Goal: Task Accomplishment & Management: Complete application form

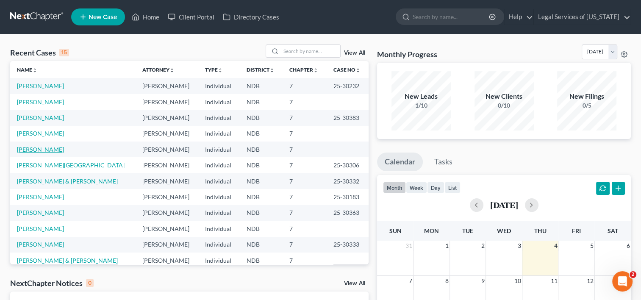
click at [35, 149] on link "[PERSON_NAME]" at bounding box center [40, 149] width 47 height 7
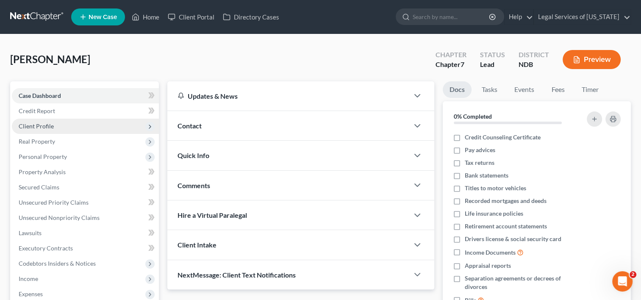
click at [38, 127] on span "Client Profile" at bounding box center [36, 126] width 35 height 7
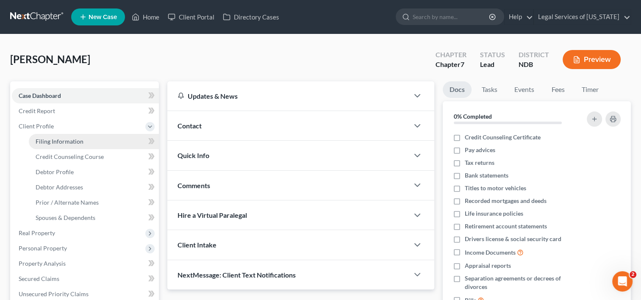
click at [37, 138] on span "Filing Information" at bounding box center [60, 141] width 48 height 7
select select "1"
select select "0"
select select "29"
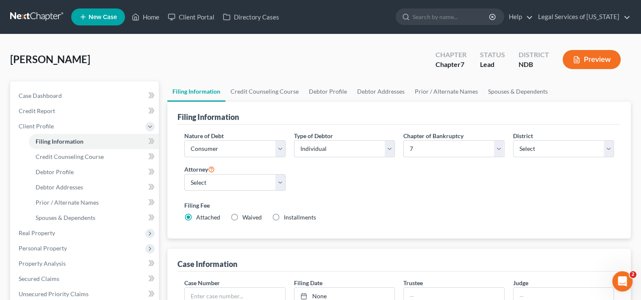
click at [285, 186] on div "Attorney Select [PERSON_NAME] [PERSON_NAME] - NDB [PERSON_NAME] - NDB [PERSON_N…" at bounding box center [234, 181] width 109 height 34
click at [242, 216] on label "Waived Waived" at bounding box center [251, 217] width 19 height 8
click at [246, 216] on input "Waived Waived" at bounding box center [249, 216] width 6 height 6
radio input "true"
radio input "false"
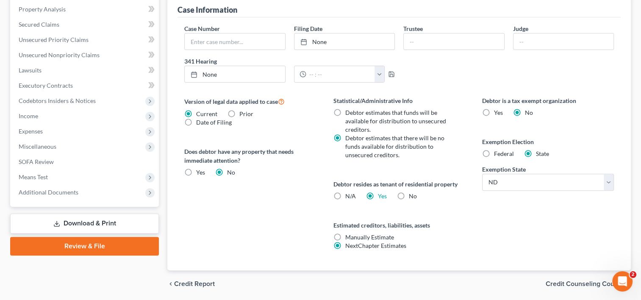
scroll to position [283, 0]
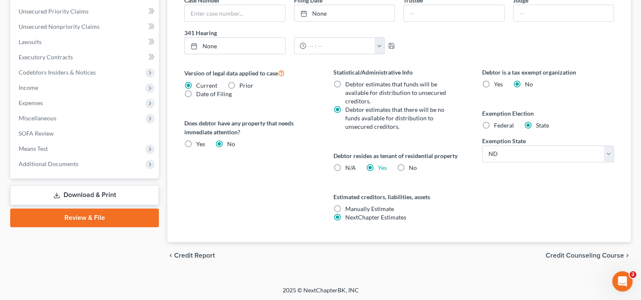
click at [561, 253] on span "Credit Counseling Course" at bounding box center [585, 255] width 78 height 7
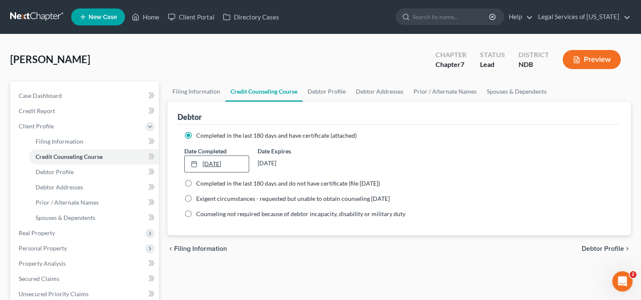
type input "[DATE]"
click at [203, 164] on link "[DATE]" at bounding box center [217, 164] width 64 height 16
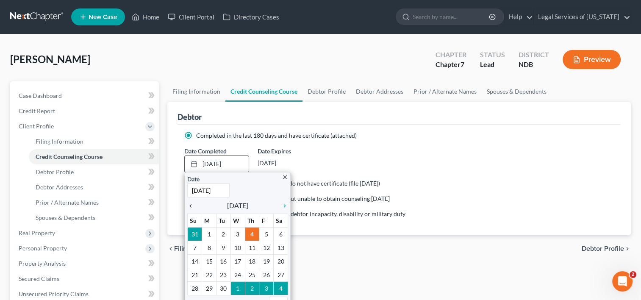
click at [189, 203] on icon "chevron_left" at bounding box center [192, 206] width 11 height 7
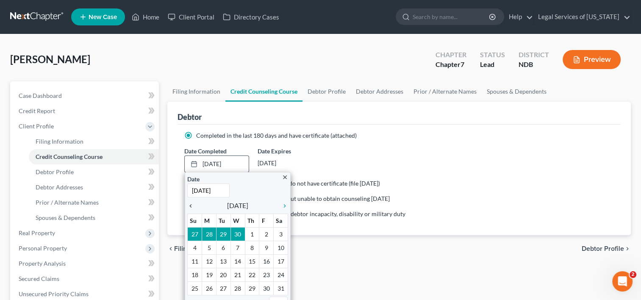
click at [189, 203] on icon "chevron_left" at bounding box center [192, 206] width 11 height 7
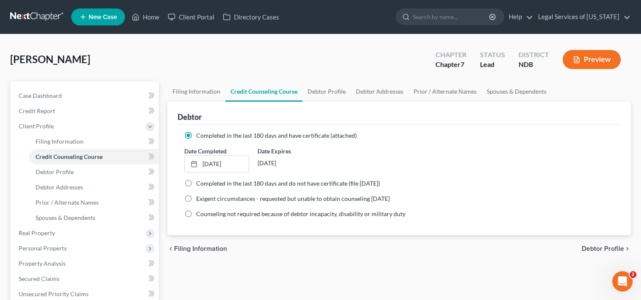
click at [599, 246] on span "Debtor Profile" at bounding box center [603, 248] width 42 height 7
select select "3"
select select "0"
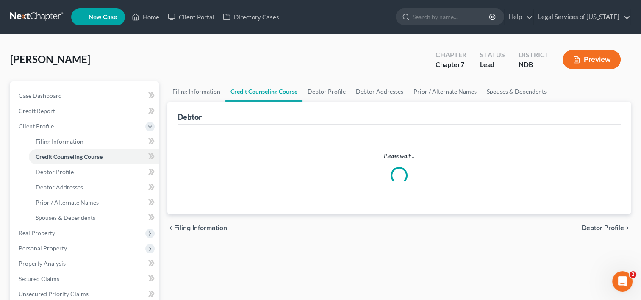
select select "1"
select select "0"
select select "60"
select select "2"
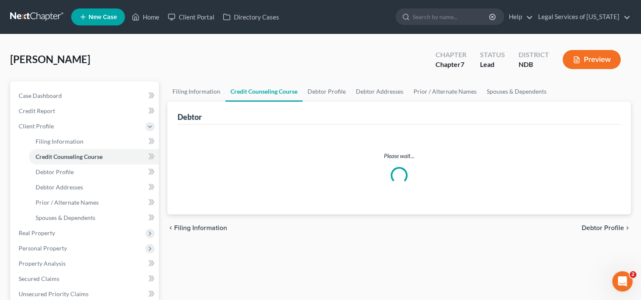
select select "29"
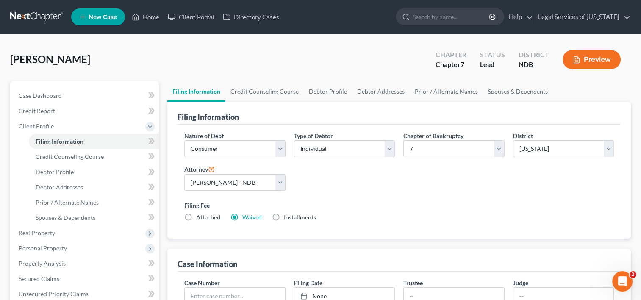
scroll to position [251, 0]
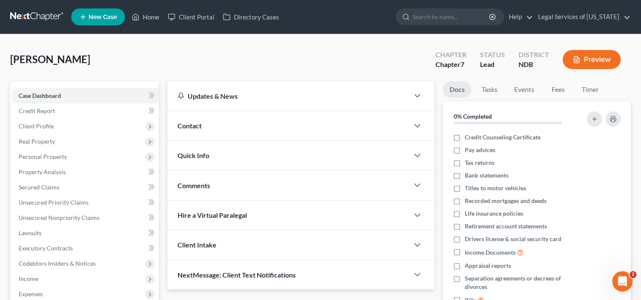
click at [77, 24] on link "New Case" at bounding box center [98, 16] width 54 height 17
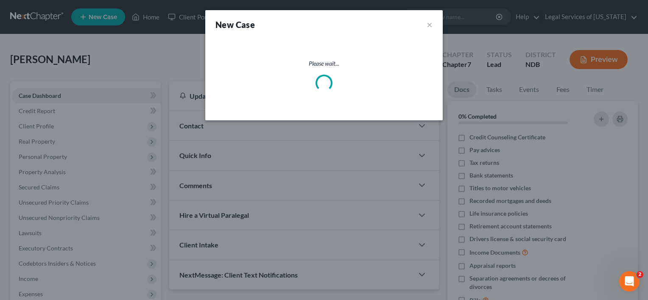
select select "60"
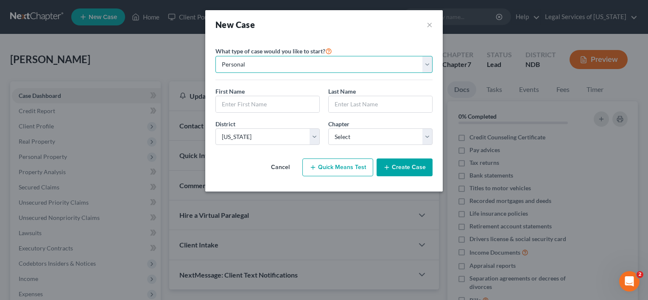
click at [423, 65] on select "Personal Business" at bounding box center [323, 64] width 217 height 17
click at [215, 56] on select "Personal Business" at bounding box center [323, 64] width 217 height 17
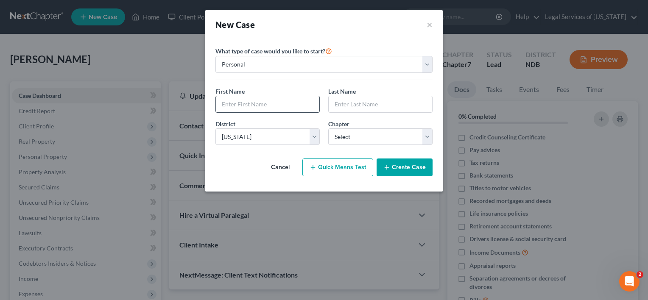
click at [259, 99] on input "text" at bounding box center [267, 104] width 103 height 16
type input "[PERSON_NAME]"
drag, startPoint x: 365, startPoint y: 103, endPoint x: 359, endPoint y: 100, distance: 6.1
click at [365, 103] on input "text" at bounding box center [380, 104] width 103 height 16
type input "[PERSON_NAME]"
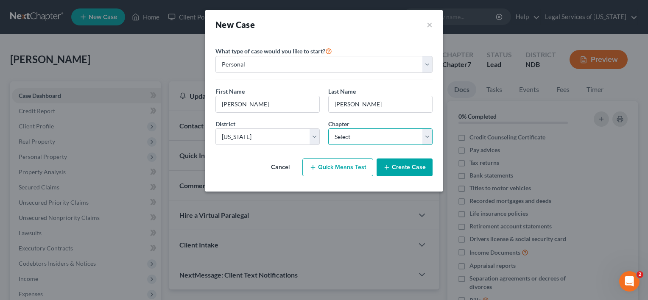
click at [425, 134] on select "Select 7 11 12 13" at bounding box center [380, 136] width 104 height 17
select select "0"
click at [328, 128] on select "Select 7 11 12 13" at bounding box center [380, 136] width 104 height 17
click at [394, 168] on button "Create Case" at bounding box center [404, 168] width 56 height 18
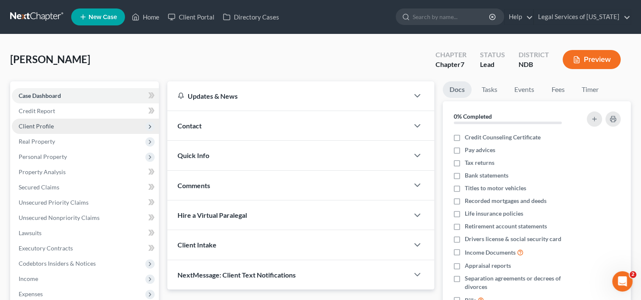
click at [35, 123] on span "Client Profile" at bounding box center [36, 126] width 35 height 7
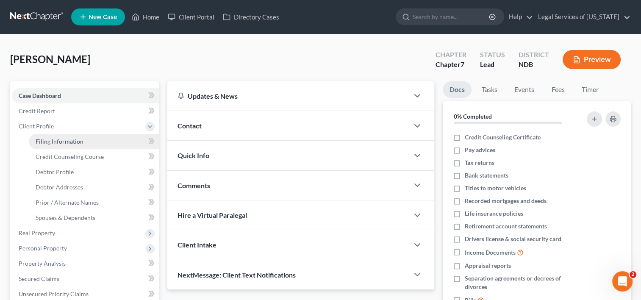
click at [32, 137] on link "Filing Information" at bounding box center [94, 141] width 130 height 15
select select "1"
select select "0"
select select "60"
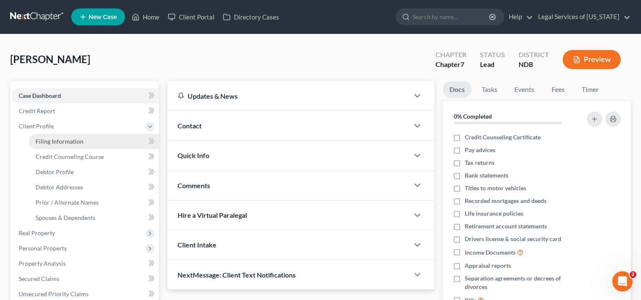
select select "29"
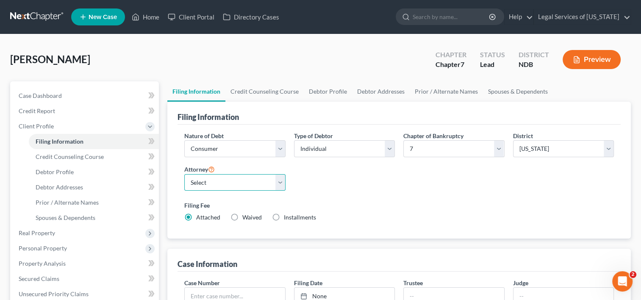
click at [281, 183] on select "Select [PERSON_NAME] [PERSON_NAME] - NDB [PERSON_NAME] - NDB [PERSON_NAME] - ND…" at bounding box center [234, 182] width 101 height 17
select select "2"
click at [184, 174] on select "Select [PERSON_NAME] [PERSON_NAME] - NDB [PERSON_NAME] - NDB [PERSON_NAME] - ND…" at bounding box center [234, 182] width 101 height 17
click at [242, 216] on label "Waived Waived" at bounding box center [251, 217] width 19 height 8
click at [246, 216] on input "Waived Waived" at bounding box center [249, 216] width 6 height 6
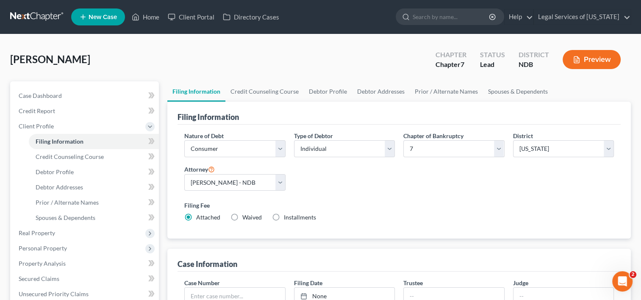
radio input "true"
radio input "false"
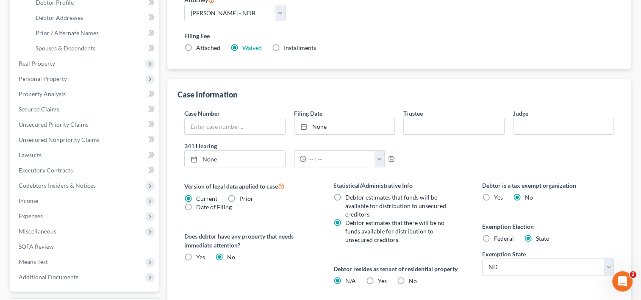
scroll to position [254, 0]
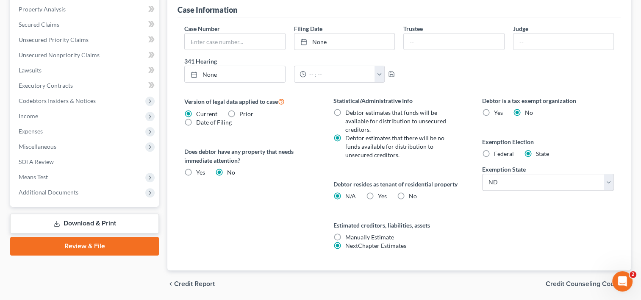
click at [378, 195] on label "Yes Yes" at bounding box center [382, 196] width 9 height 8
click at [382, 195] on input "Yes Yes" at bounding box center [385, 195] width 6 height 6
radio input "true"
radio input "false"
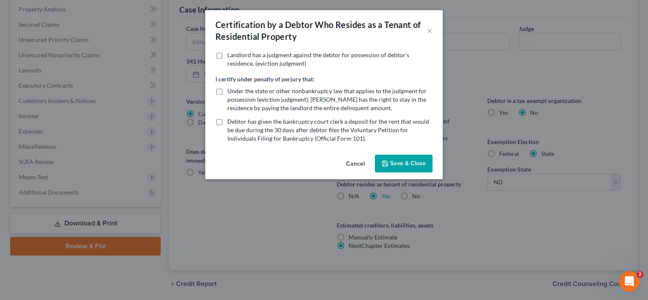
click at [399, 167] on button "Save & Close" at bounding box center [404, 164] width 58 height 18
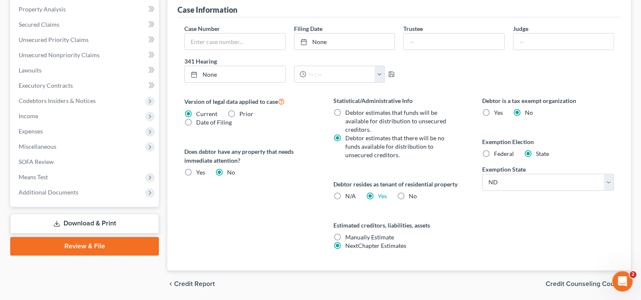
click at [579, 278] on div "chevron_left Credit Report Credit Counseling Course chevron_right" at bounding box center [399, 283] width 464 height 27
click at [576, 282] on span "Credit Counseling Course" at bounding box center [585, 284] width 78 height 7
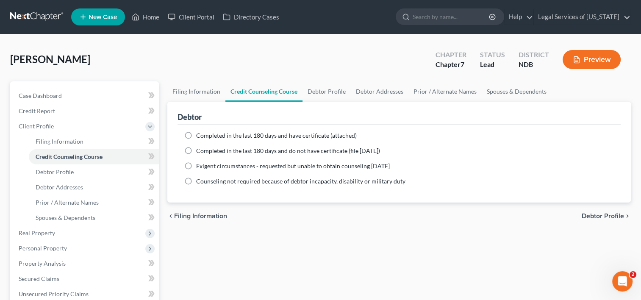
click at [196, 135] on label "Completed in the last 180 days and have certificate (attached)" at bounding box center [276, 135] width 161 height 8
click at [200, 135] on input "Completed in the last 180 days and have certificate (attached)" at bounding box center [203, 134] width 6 height 6
radio input "true"
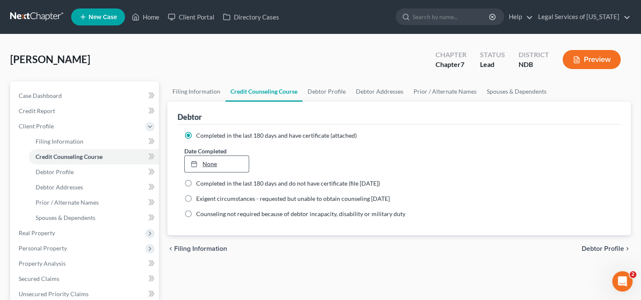
type input "[DATE]"
click at [203, 167] on link "None" at bounding box center [217, 164] width 64 height 16
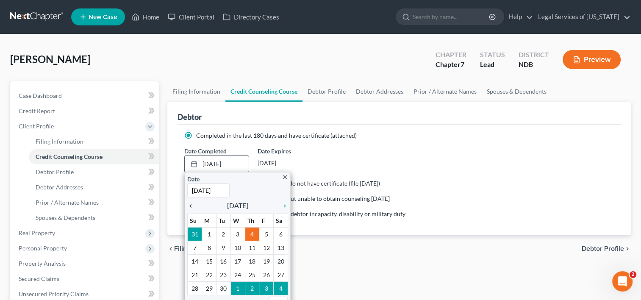
click at [189, 203] on icon "chevron_left" at bounding box center [192, 206] width 11 height 7
click at [190, 203] on icon "chevron_left" at bounding box center [192, 206] width 11 height 7
click at [190, 204] on icon "chevron_left" at bounding box center [192, 206] width 11 height 7
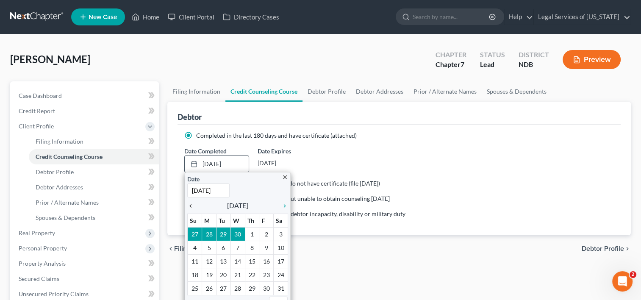
click at [190, 204] on icon "chevron_left" at bounding box center [192, 206] width 11 height 7
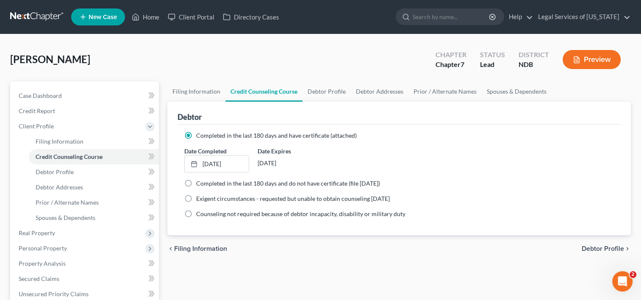
click at [610, 249] on span "Debtor Profile" at bounding box center [603, 248] width 42 height 7
select select "0"
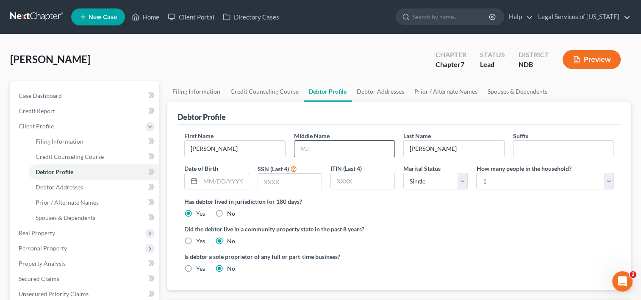
click at [344, 142] on input "text" at bounding box center [345, 149] width 100 height 16
type input "[PERSON_NAME]"
type input "[DATE]"
type input "9359"
click at [458, 178] on select "Select Single Married Separated Divorced Widowed" at bounding box center [436, 181] width 64 height 17
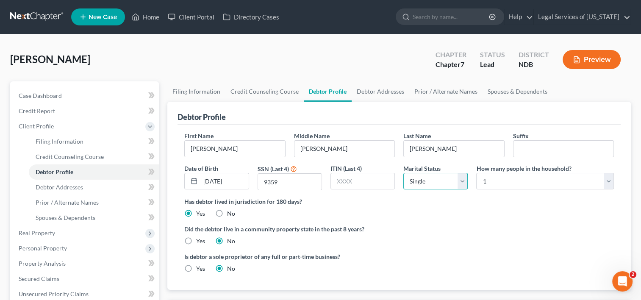
select select "3"
click at [404, 173] on select "Select Single Married Separated Divorced Widowed" at bounding box center [436, 181] width 64 height 17
click at [610, 185] on select "Select 1 2 3 4 5 6 7 8 9 10 11 12 13 14 15 16 17 18 19 20" at bounding box center [545, 181] width 138 height 17
select select "1"
click at [476, 173] on select "Select 1 2 3 4 5 6 7 8 9 10 11 12 13 14 15 16 17 18 19 20" at bounding box center [545, 181] width 138 height 17
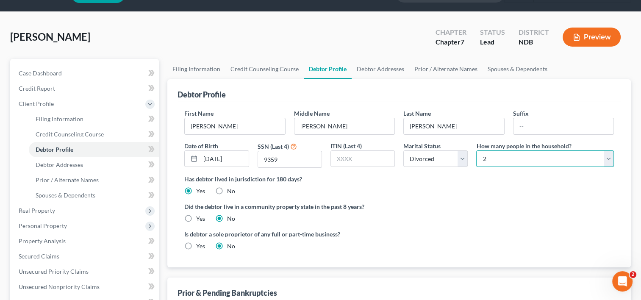
scroll to position [42, 0]
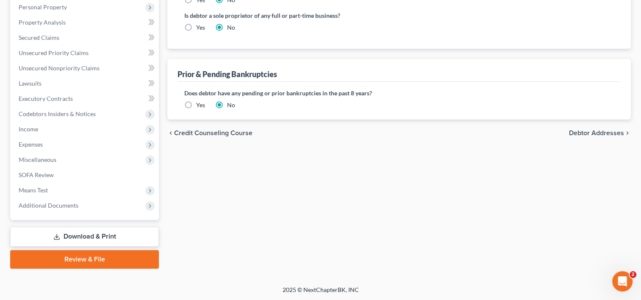
click at [608, 131] on span "Debtor Addresses" at bounding box center [596, 133] width 55 height 7
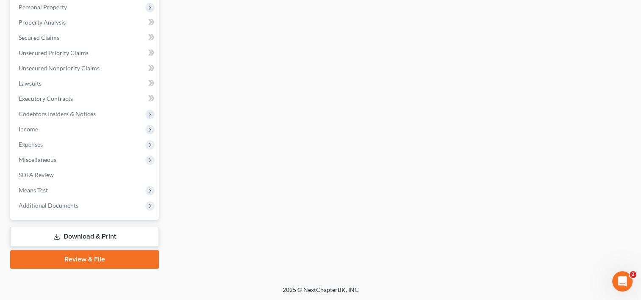
scroll to position [110, 0]
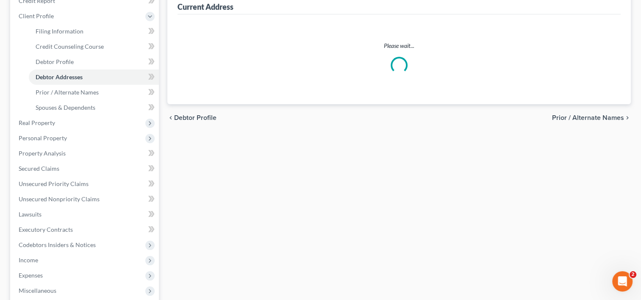
select select "0"
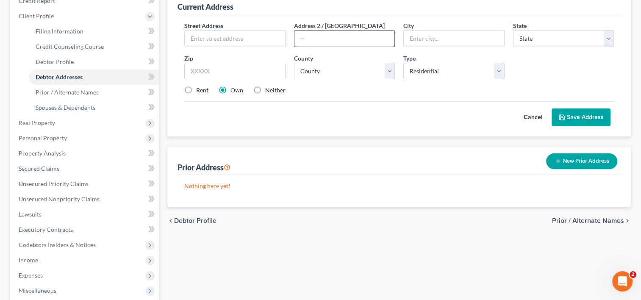
scroll to position [0, 0]
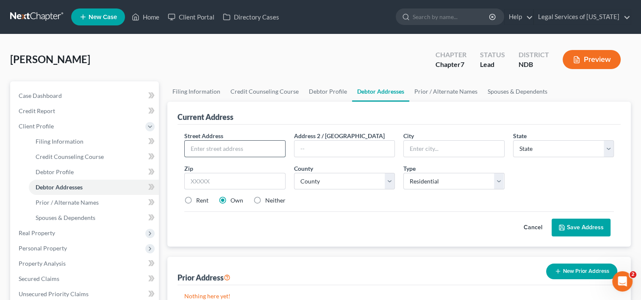
click at [235, 149] on input "text" at bounding box center [235, 149] width 100 height 16
type input "1015 27th St SE"
type input "A"
click at [235, 149] on input "1015 27th St SE" at bounding box center [235, 149] width 100 height 16
type input "[STREET_ADDRESS]"
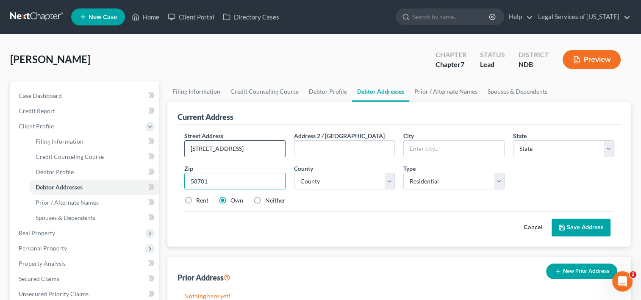
type input "58701"
type input "Minot"
select select "29"
click at [395, 178] on div "County * County [GEOGRAPHIC_DATA] [GEOGRAPHIC_DATA] [GEOGRAPHIC_DATA] [GEOGRAPH…" at bounding box center [344, 177] width 109 height 26
click at [392, 180] on select "County [GEOGRAPHIC_DATA] [GEOGRAPHIC_DATA] [GEOGRAPHIC_DATA] [GEOGRAPHIC_DATA] …" at bounding box center [344, 181] width 101 height 17
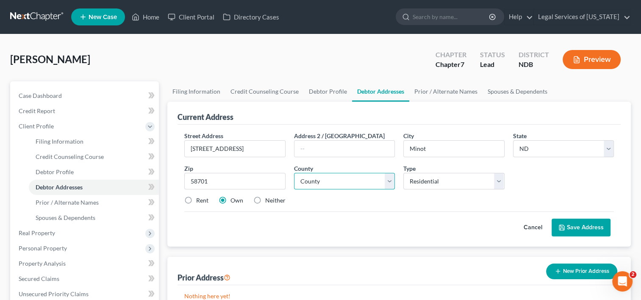
select select "50"
click at [294, 173] on select "County [GEOGRAPHIC_DATA] [GEOGRAPHIC_DATA] [GEOGRAPHIC_DATA] [GEOGRAPHIC_DATA] …" at bounding box center [344, 181] width 101 height 17
click at [499, 183] on select "Select Residential Mailing Rental Business" at bounding box center [454, 181] width 101 height 17
click at [404, 173] on select "Select Residential Mailing Rental Business" at bounding box center [454, 181] width 101 height 17
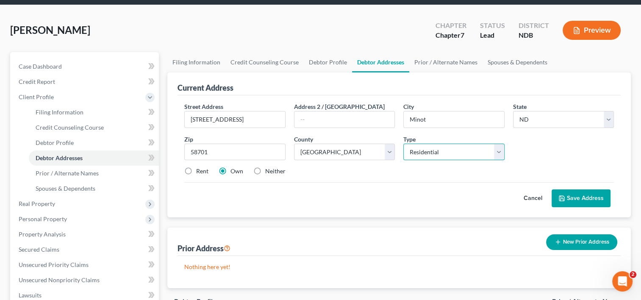
scroll to position [127, 0]
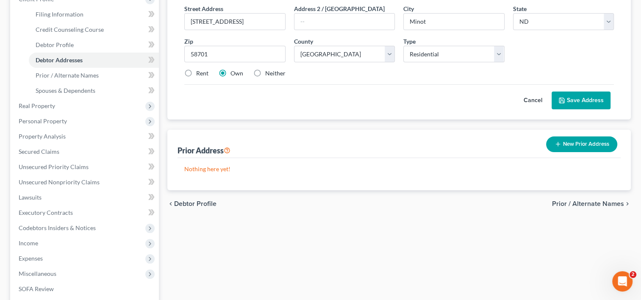
click at [196, 74] on label "Rent" at bounding box center [202, 73] width 12 height 8
click at [200, 74] on input "Rent" at bounding box center [203, 72] width 6 height 6
radio input "true"
click at [573, 203] on span "Prior / Alternate Names" at bounding box center [588, 204] width 72 height 7
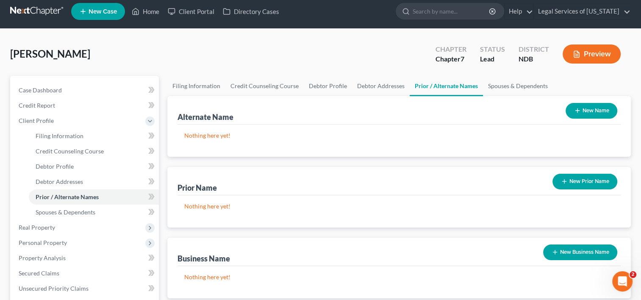
scroll to position [127, 0]
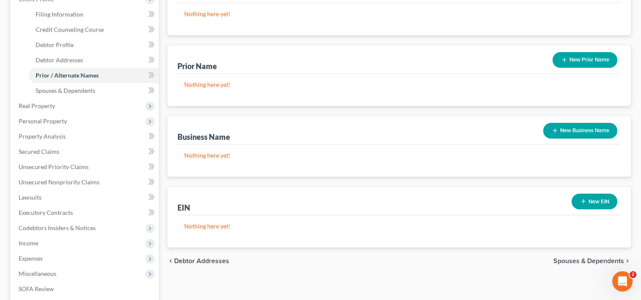
click at [588, 261] on span "Spouses & Dependents" at bounding box center [589, 261] width 71 height 7
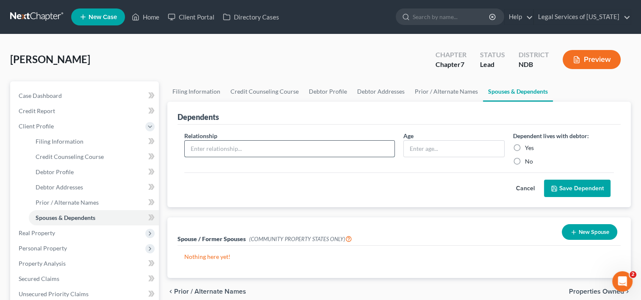
click at [207, 146] on input "text" at bounding box center [290, 149] width 210 height 16
type input "son"
type input "16"
click at [525, 148] on label "Yes" at bounding box center [529, 148] width 9 height 8
click at [529, 148] on input "Yes" at bounding box center [532, 147] width 6 height 6
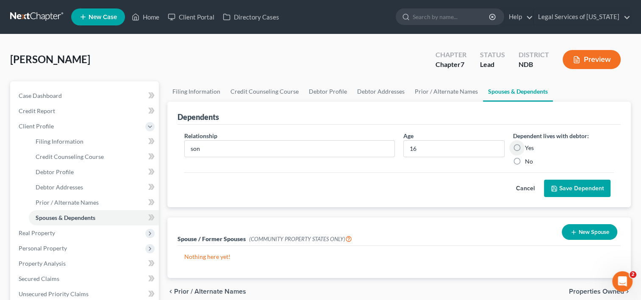
radio input "true"
click at [571, 192] on button "Save Dependent" at bounding box center [577, 189] width 67 height 18
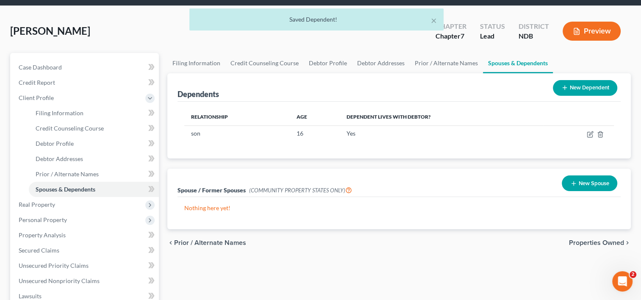
scroll to position [85, 0]
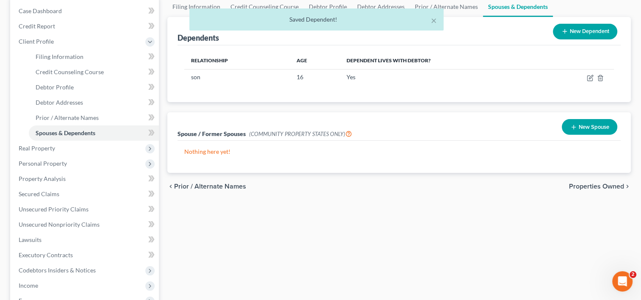
click at [582, 187] on span "Properties Owned" at bounding box center [596, 186] width 55 height 7
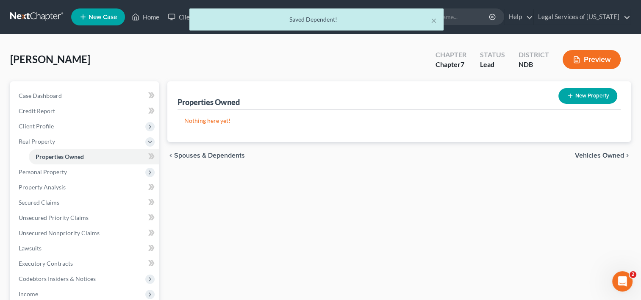
click at [596, 154] on span "Vehicles Owned" at bounding box center [599, 155] width 49 height 7
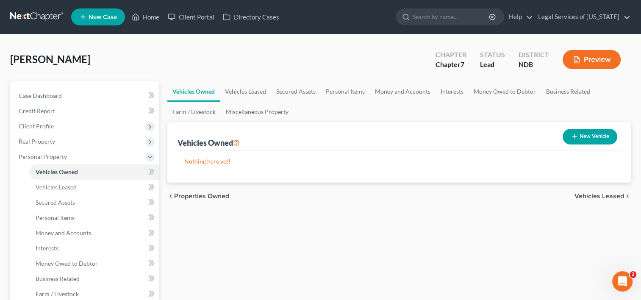
click at [579, 137] on button "New Vehicle" at bounding box center [590, 137] width 55 height 16
select select "0"
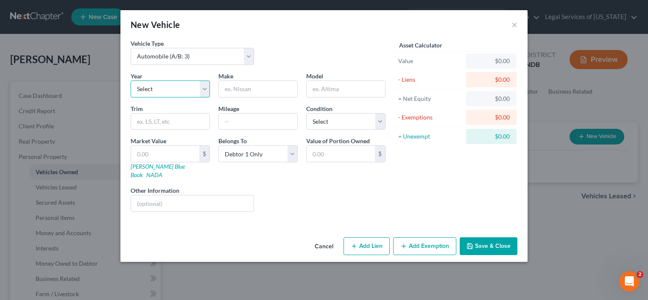
click at [201, 91] on select "Select 2026 2025 2024 2023 2022 2021 2020 2019 2018 2017 2016 2015 2014 2013 20…" at bounding box center [170, 89] width 79 height 17
select select "18"
click at [131, 81] on select "Select 2026 2025 2024 2023 2022 2021 2020 2019 2018 2017 2016 2015 2014 2013 20…" at bounding box center [170, 89] width 79 height 17
click at [255, 88] on input "text" at bounding box center [258, 89] width 78 height 16
type input "Ford"
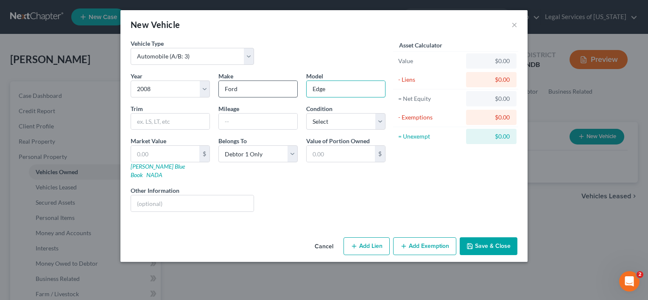
type input "Edge"
type input "215000"
click at [378, 120] on select "Select Excellent Very Good Good Fair Poor" at bounding box center [345, 121] width 79 height 17
select select "3"
click at [306, 113] on select "Select Excellent Very Good Good Fair Poor" at bounding box center [345, 121] width 79 height 17
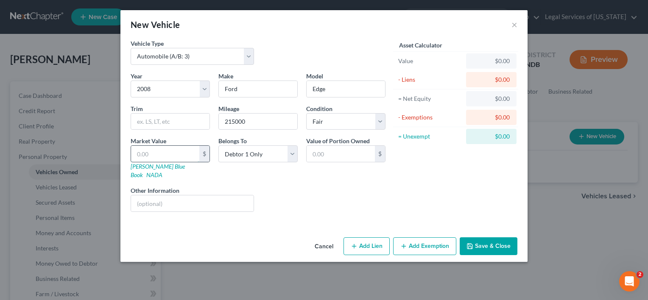
click at [167, 152] on input "text" at bounding box center [165, 154] width 68 height 16
type input "1"
type input "1.00"
type input "10"
type input "10.00"
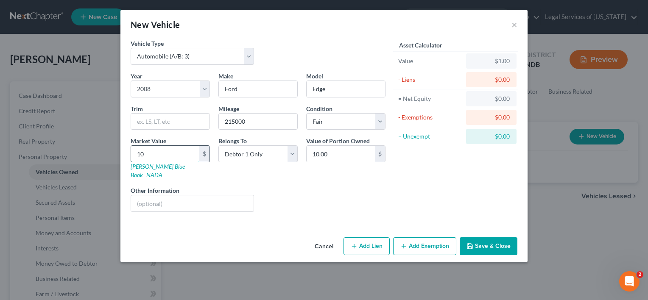
type input "100"
type input "100.00"
type input "1000"
type input "1,000.00"
type input "1,000"
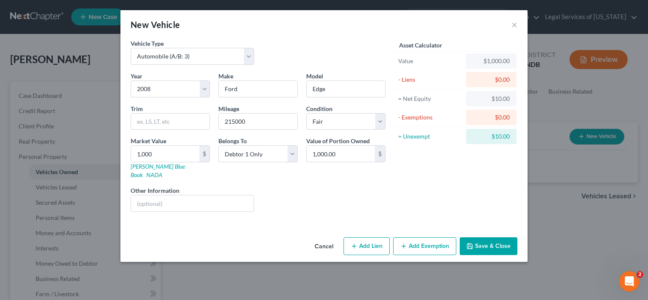
click at [413, 239] on button "Add Exemption" at bounding box center [424, 246] width 63 height 18
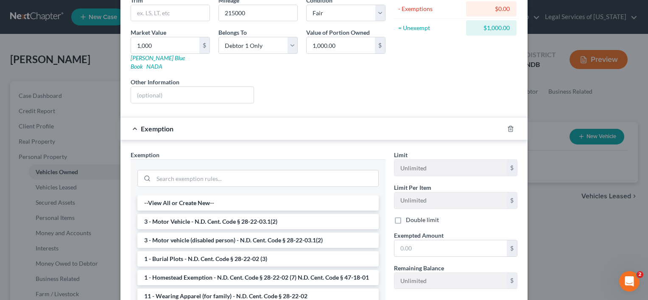
scroll to position [127, 0]
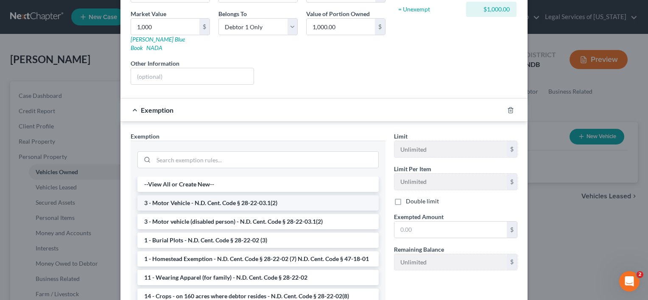
click at [238, 195] on li "3 - Motor Vehicle - N.D. Cent. Code § 28-22-03.1(2)" at bounding box center [257, 202] width 241 height 15
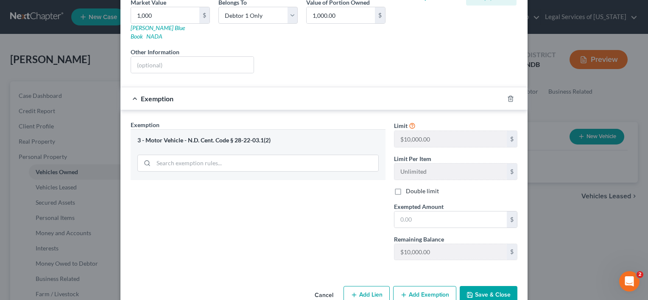
scroll to position [149, 0]
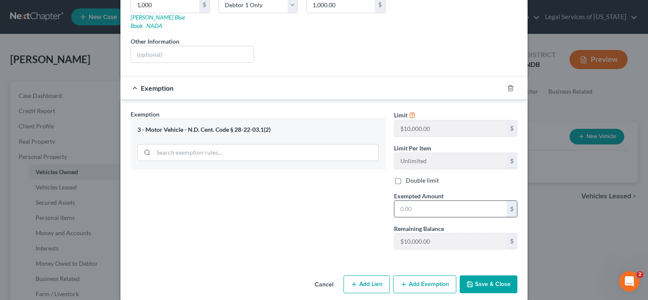
drag, startPoint x: 423, startPoint y: 202, endPoint x: 423, endPoint y: 196, distance: 6.0
click at [423, 202] on input "text" at bounding box center [450, 209] width 112 height 16
type input "1,000"
click at [490, 276] on button "Save & Close" at bounding box center [489, 285] width 58 height 18
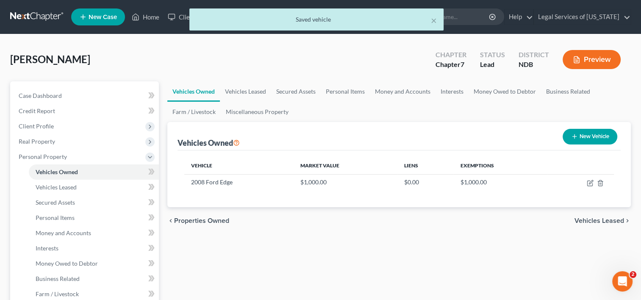
click at [577, 136] on button "New Vehicle" at bounding box center [590, 137] width 55 height 16
select select "0"
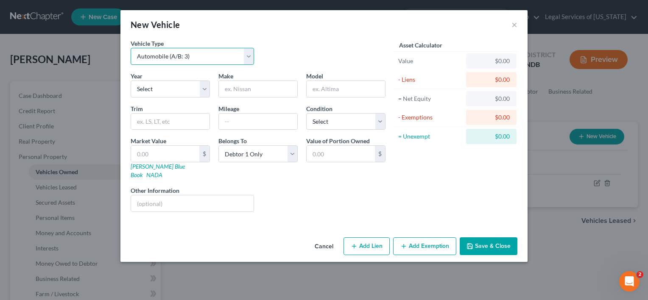
click at [250, 57] on select "Select Automobile (A/B: 3) Truck (A/B: 3) Trailer (A/B: 4) Watercraft (A/B: 4) …" at bounding box center [192, 56] width 123 height 17
click at [231, 220] on div "Vehicle Type Select Automobile (A/B: 3) Truck (A/B: 3) Trailer (A/B: 4) Watercr…" at bounding box center [323, 136] width 407 height 195
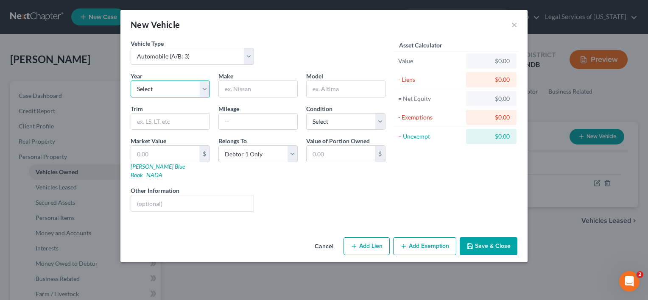
click at [203, 92] on select "Select 2026 2025 2024 2023 2022 2021 2020 2019 2018 2017 2016 2015 2014 2013 20…" at bounding box center [170, 89] width 79 height 17
select select "15"
click at [131, 81] on select "Select 2026 2025 2024 2023 2022 2021 2020 2019 2018 2017 2016 2015 2014 2013 20…" at bounding box center [170, 89] width 79 height 17
click at [251, 89] on input "text" at bounding box center [258, 89] width 78 height 16
type input "Chevrolet"
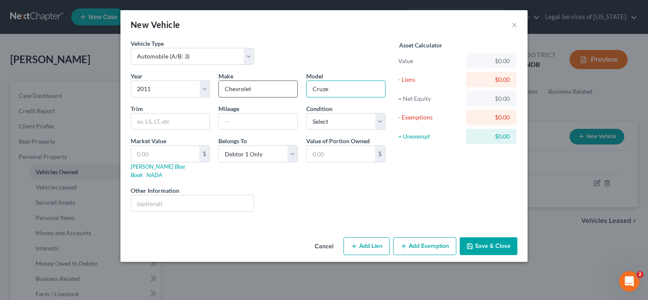
type input "Cruze"
type input "169000"
click at [382, 124] on select "Select Excellent Very Good Good Fair Poor" at bounding box center [345, 121] width 79 height 17
select select "4"
click at [306, 113] on select "Select Excellent Very Good Good Fair Poor" at bounding box center [345, 121] width 79 height 17
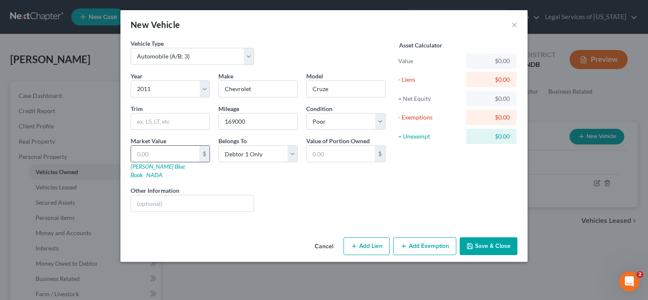
click at [164, 147] on input "text" at bounding box center [165, 154] width 68 height 16
type input "5"
type input "5.00"
type input "50"
type input "50.00"
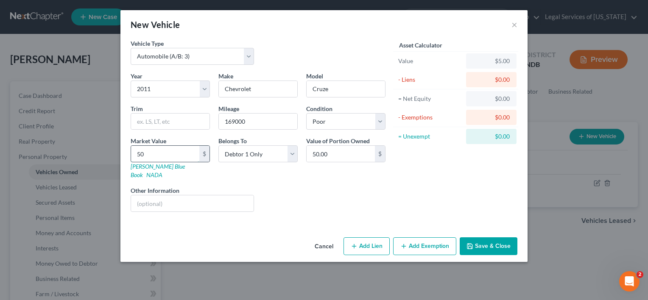
type input "500"
type input "500.00"
type input "500"
click at [170, 195] on input "text" at bounding box center [192, 203] width 123 height 16
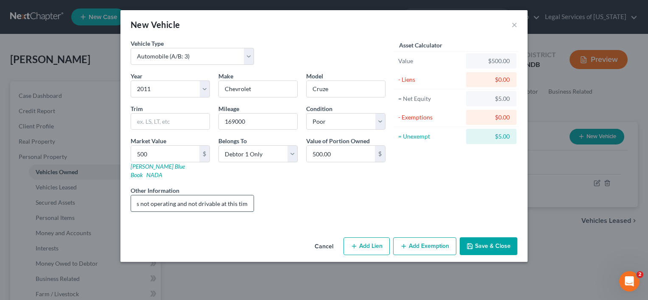
type input "is not operating and not drivable at this time"
click at [404, 243] on icon "button" at bounding box center [403, 246] width 7 height 7
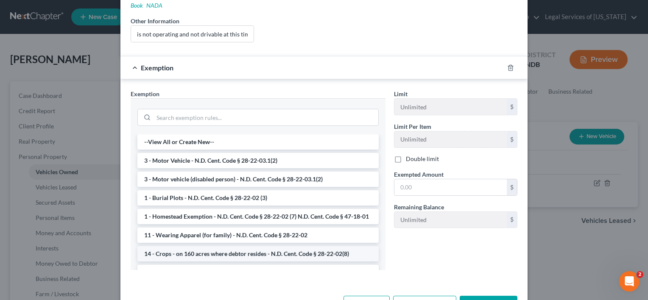
scroll to position [85, 0]
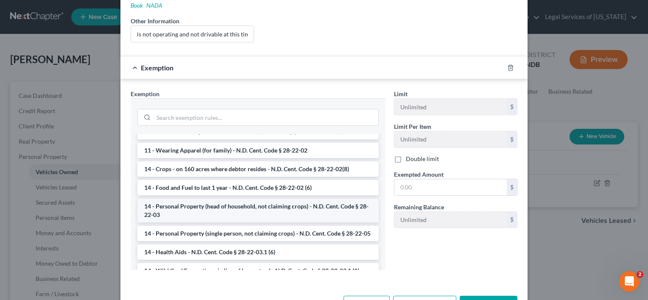
click at [219, 201] on li "14 - Personal Property (head of household, not claiming crops) - N.D. Cent. Cod…" at bounding box center [257, 211] width 241 height 24
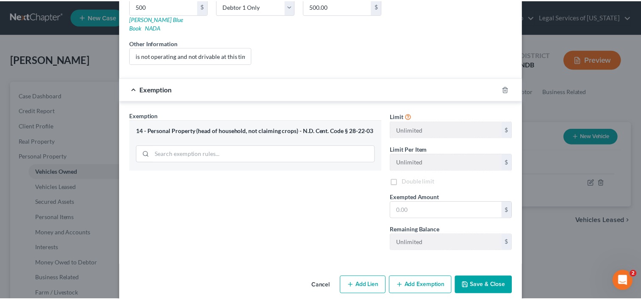
scroll to position [149, 0]
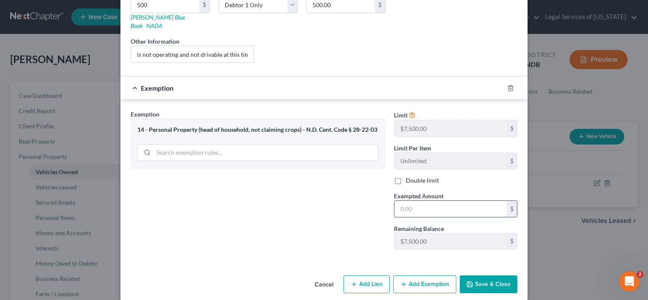
click at [412, 201] on input "text" at bounding box center [450, 209] width 112 height 16
type input "500"
click at [505, 276] on button "Save & Close" at bounding box center [489, 285] width 58 height 18
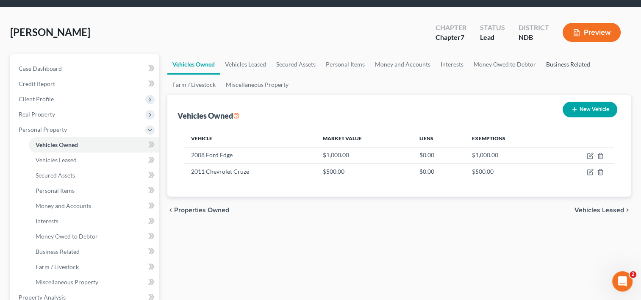
scroll to position [42, 0]
